Goal: Obtain resource: Download file/media

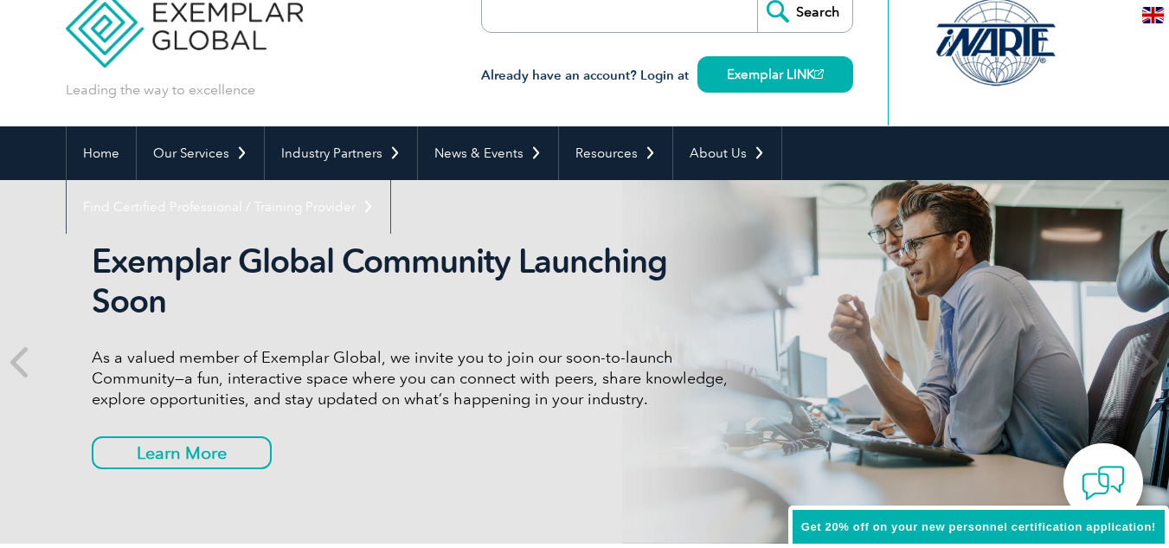
scroll to position [37, 0]
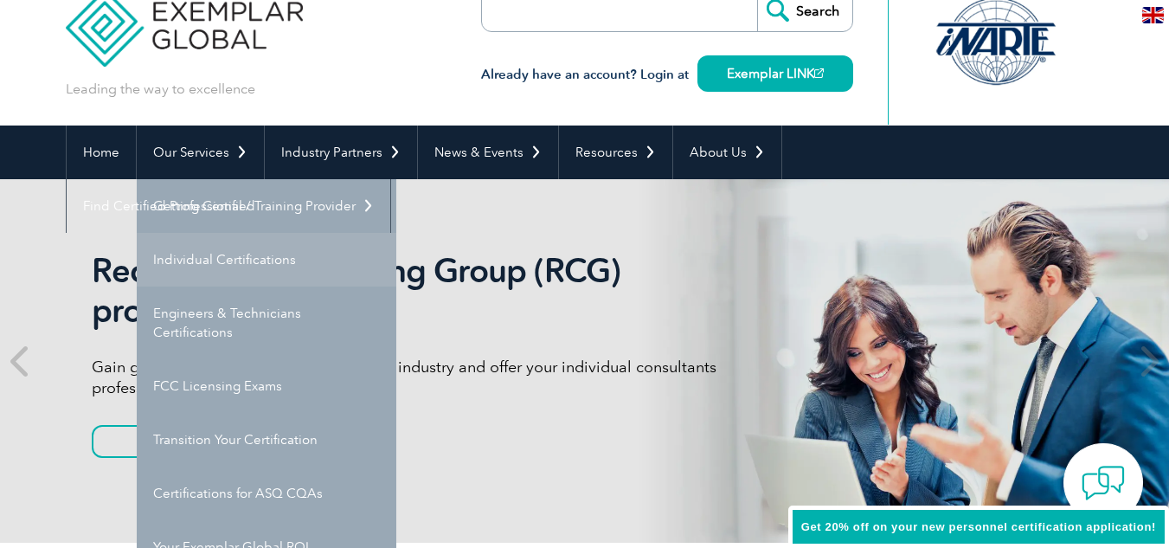
click at [241, 255] on link "Individual Certifications" at bounding box center [267, 260] width 260 height 54
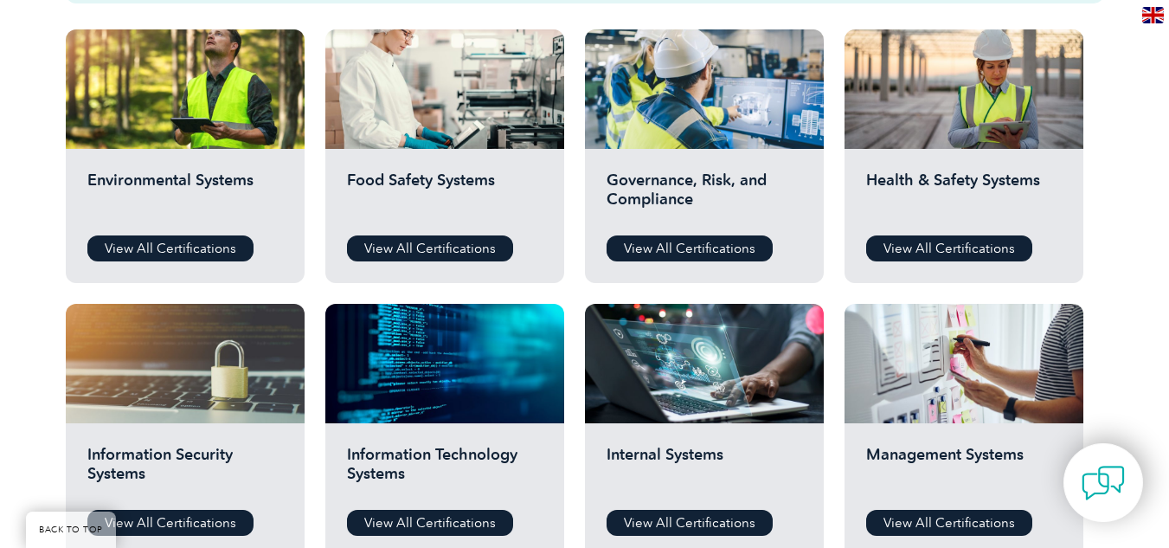
scroll to position [627, 0]
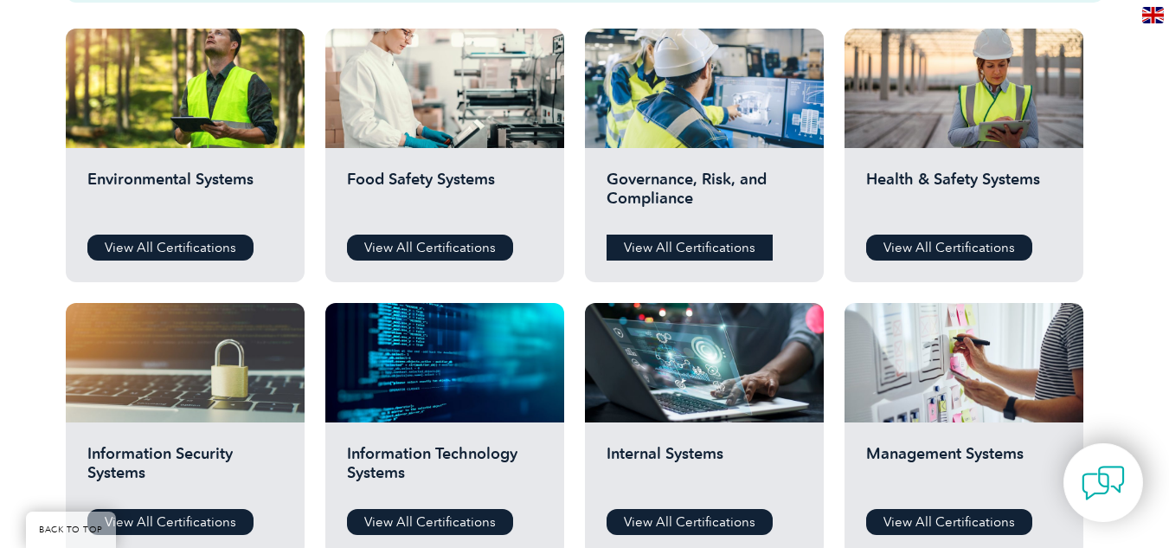
click at [641, 252] on link "View All Certifications" at bounding box center [690, 247] width 166 height 26
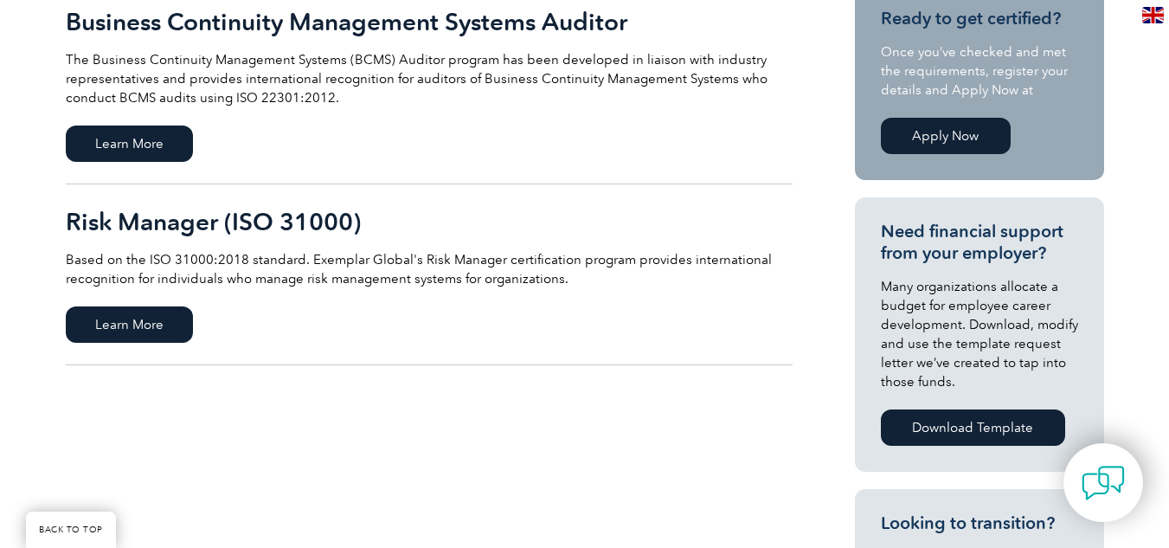
scroll to position [454, 0]
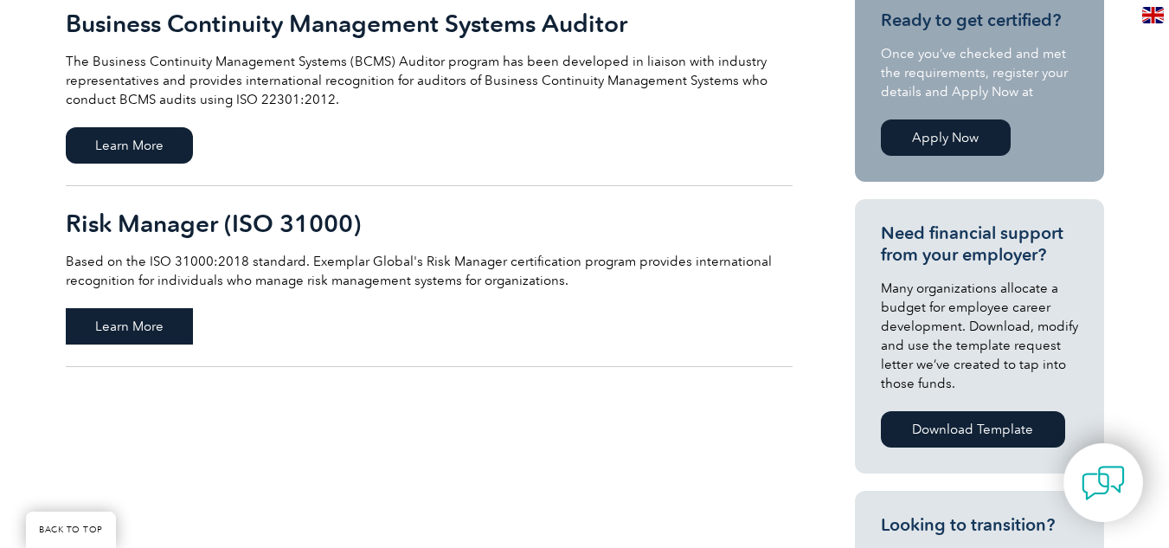
click at [134, 337] on span "Learn More" at bounding box center [129, 326] width 127 height 36
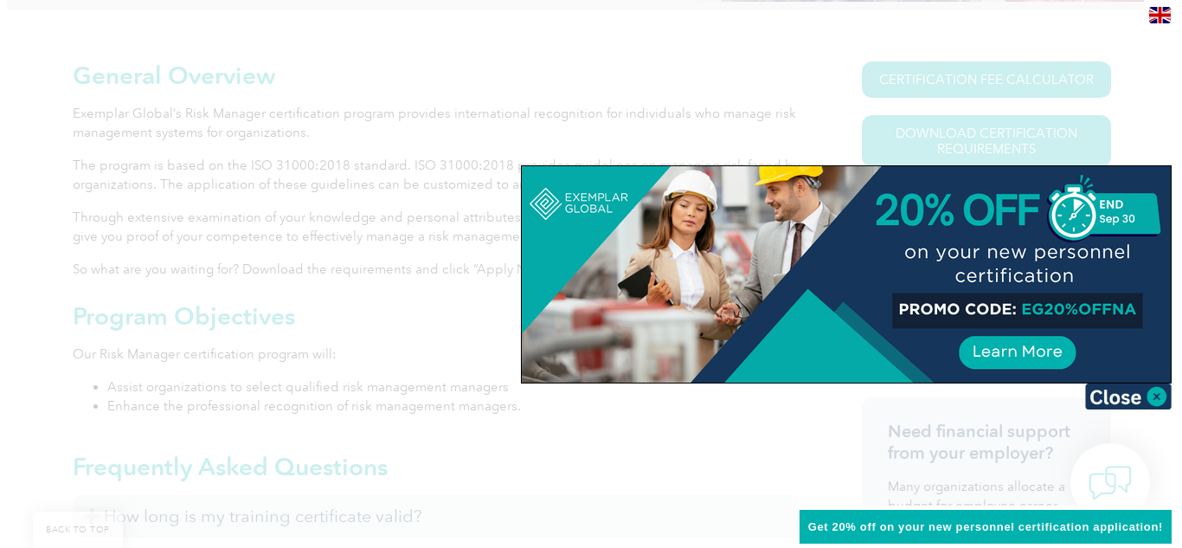
scroll to position [380, 0]
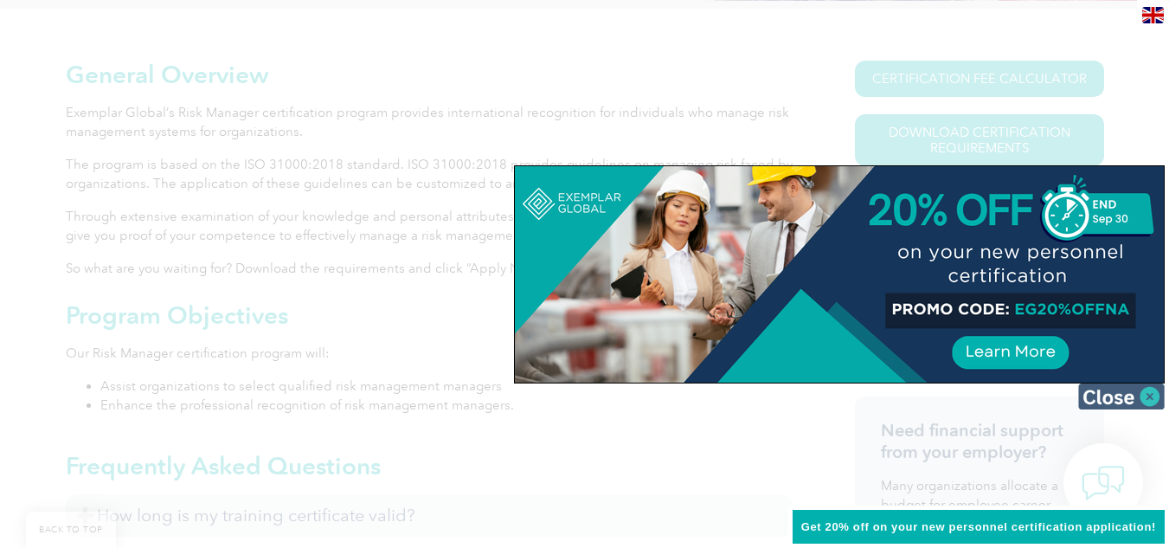
click at [1152, 395] on img at bounding box center [1121, 396] width 87 height 26
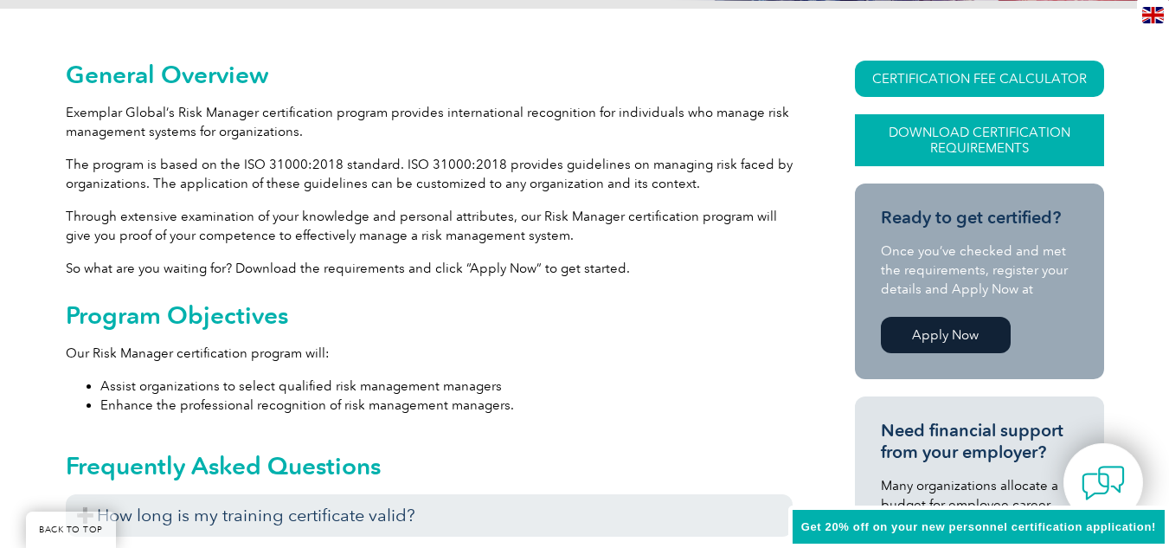
click at [913, 134] on link "Download Certification Requirements" at bounding box center [979, 140] width 249 height 52
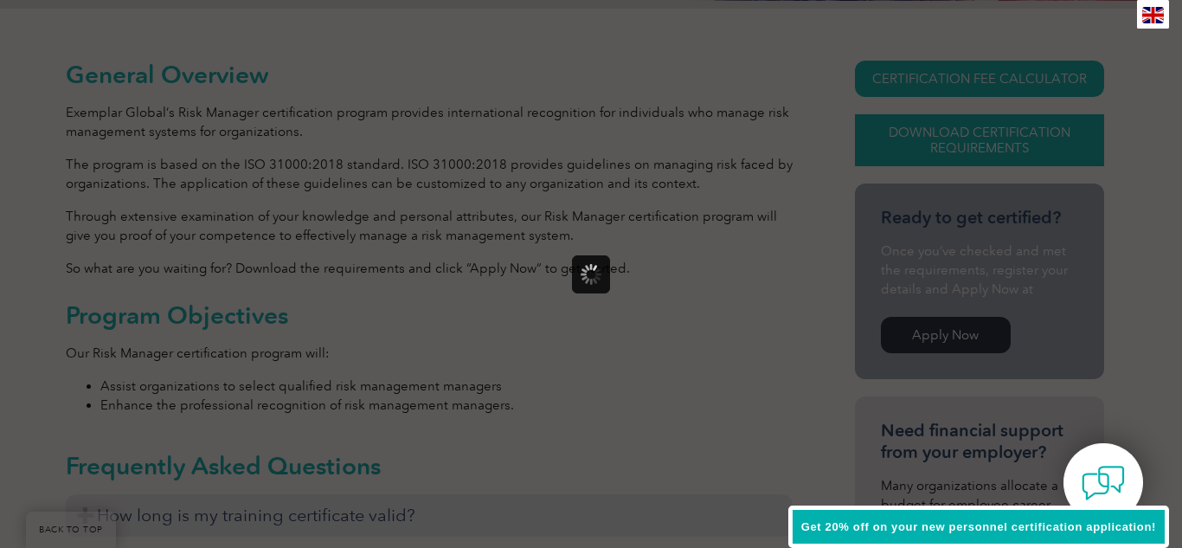
scroll to position [0, 0]
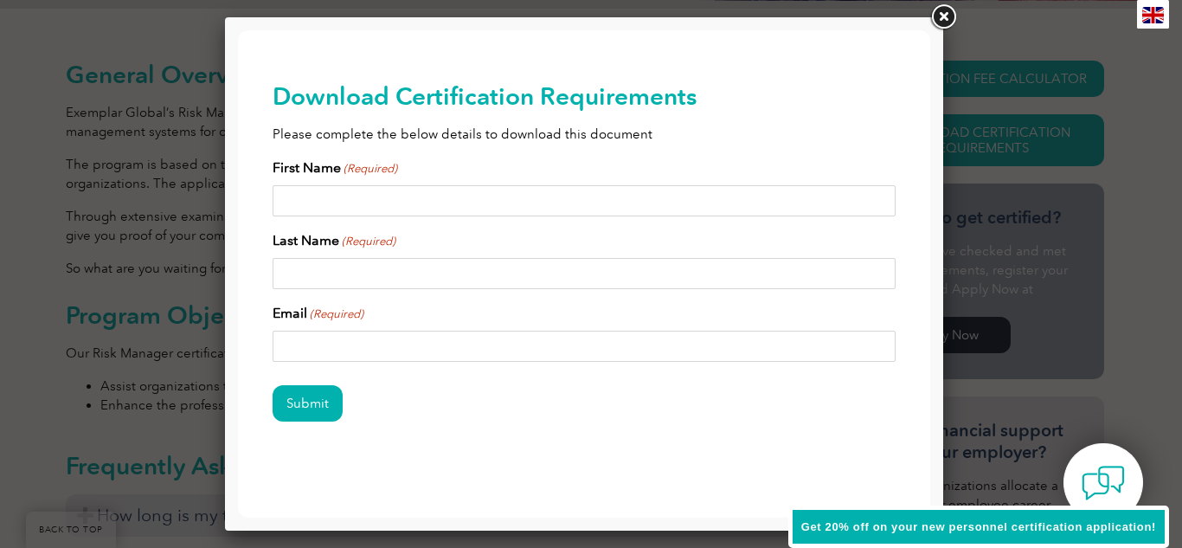
click at [735, 192] on input "First Name (Required)" at bounding box center [584, 200] width 623 height 31
type input "Anjali"
click at [664, 281] on input "Last Name (Required)" at bounding box center [584, 273] width 623 height 31
type input "Nair"
click at [535, 351] on input "Email (Required)" at bounding box center [584, 346] width 623 height 31
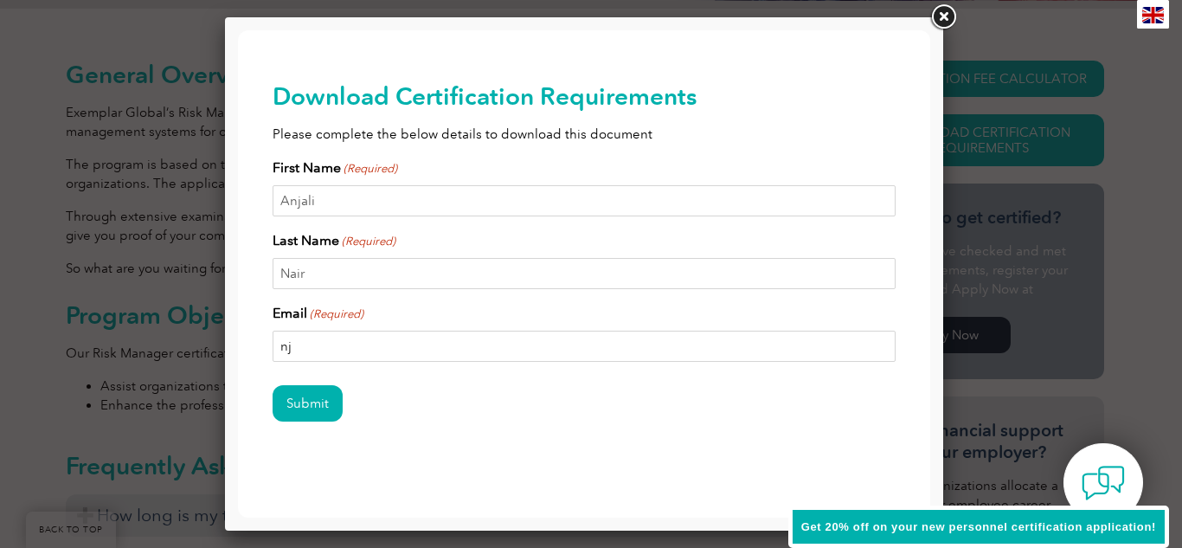
type input "n"
type input "anjalinair0704@gmail.com"
click at [307, 383] on div "Submit" at bounding box center [584, 404] width 623 height 75
click at [311, 399] on input "Submit" at bounding box center [308, 403] width 70 height 36
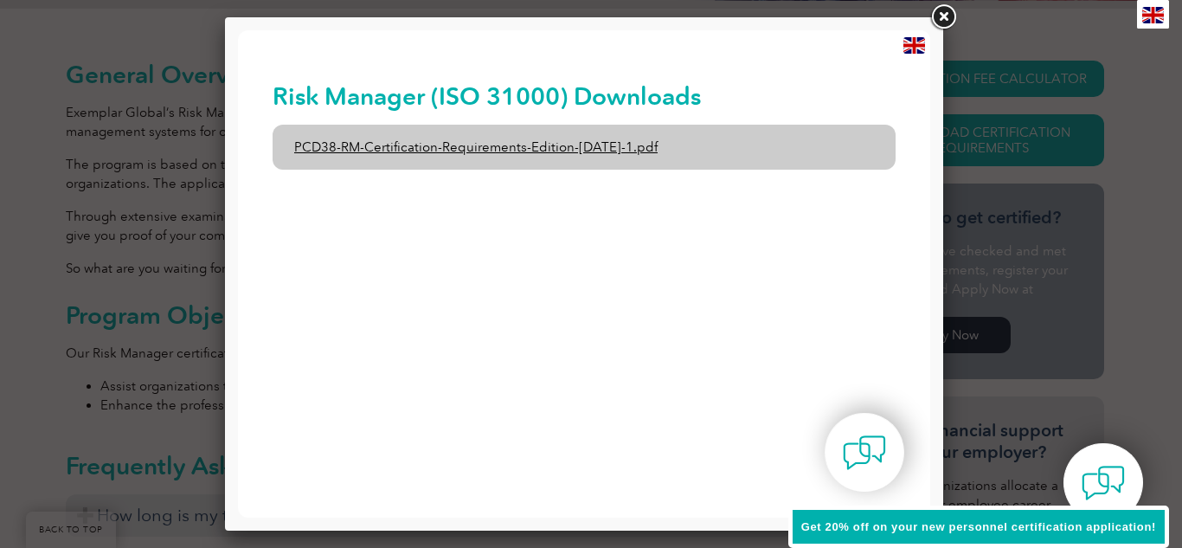
click at [440, 155] on link "PCD38-RM-Certification-Requirements-Edition-1-June-2020-1.pdf" at bounding box center [584, 147] width 623 height 45
